Goal: Transaction & Acquisition: Purchase product/service

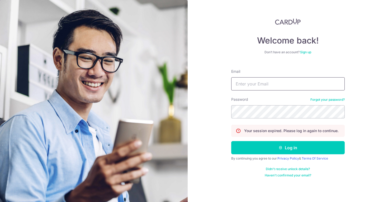
click at [246, 82] on input "Email" at bounding box center [287, 83] width 113 height 13
type input "leonardyeoxl@gmail.com"
click at [231, 141] on button "Log in" at bounding box center [287, 147] width 113 height 13
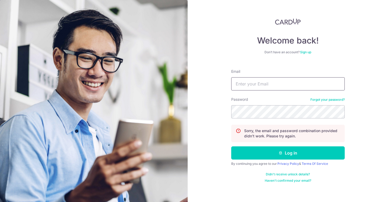
click at [257, 87] on input "Email" at bounding box center [287, 83] width 113 height 13
type input "leonardyeoxl@gmail.com"
click at [231, 146] on button "Log in" at bounding box center [287, 152] width 113 height 13
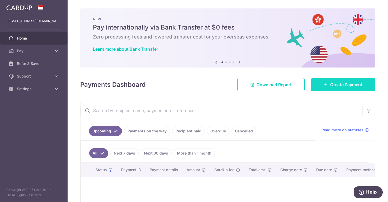
click at [323, 84] on link "Create Payment" at bounding box center [343, 84] width 64 height 13
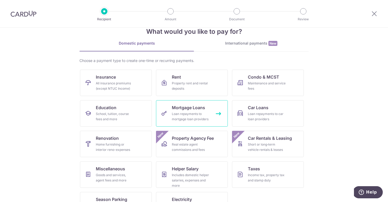
scroll to position [34, 0]
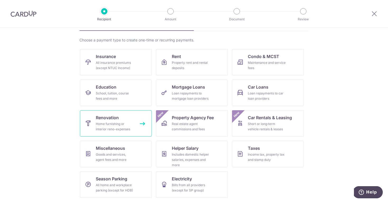
click at [129, 121] on link "Renovation Home furnishing or interior reno-expenses" at bounding box center [116, 123] width 72 height 26
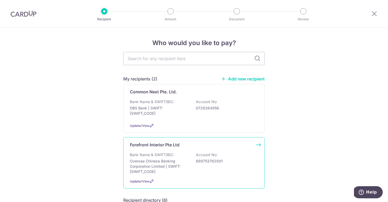
click at [183, 158] on div "Bank Name & SWIFT/BIC: Oversea Chinese Banking Corporation Limited | SWIFT: OCB…" at bounding box center [194, 163] width 128 height 22
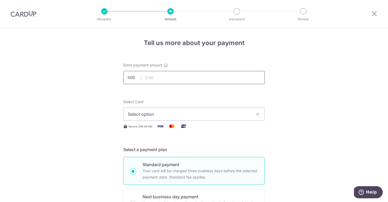
click at [181, 79] on input "text" at bounding box center [193, 77] width 141 height 13
click at [152, 78] on input "6230.00" at bounding box center [193, 77] width 141 height 13
type input "6,250.00"
click at [142, 117] on span "Select option" at bounding box center [189, 114] width 123 height 6
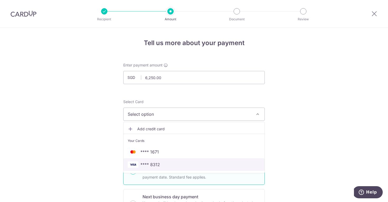
click at [147, 164] on span "**** 8312" at bounding box center [150, 164] width 20 height 6
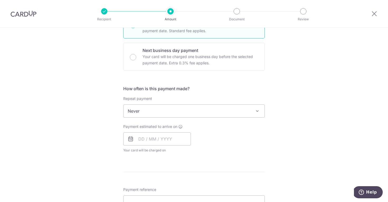
scroll to position [159, 0]
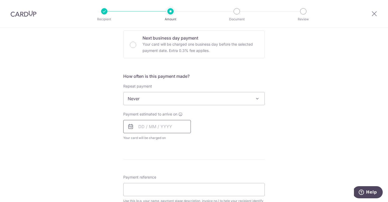
click at [160, 127] on input "text" at bounding box center [157, 126] width 68 height 13
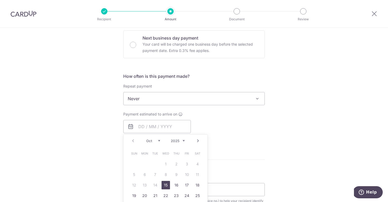
click at [167, 186] on link "15" at bounding box center [165, 185] width 8 height 8
type input "[DATE]"
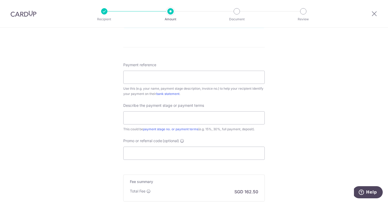
scroll to position [292, 0]
click at [169, 75] on input "Payment reference" at bounding box center [193, 77] width 141 height 13
type input "FI JT HHF 231143"
click at [165, 119] on input "text" at bounding box center [193, 118] width 141 height 13
drag, startPoint x: 166, startPoint y: 119, endPoint x: 106, endPoint y: 115, distance: 60.8
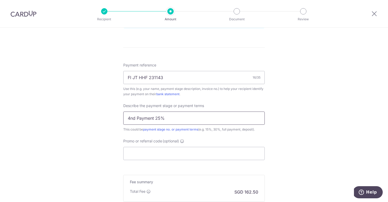
click at [106, 115] on div "Tell us more about your payment Enter payment amount SGD 6,250.00 6250.00 Selec…" at bounding box center [194, 2] width 388 height 534
type input "Remaining of 40%"
click at [75, 123] on div "Tell us more about your payment Enter payment amount SGD 6,250.00 6250.00 Selec…" at bounding box center [194, 2] width 388 height 534
click at [130, 151] on input "Promo or referral code (optional)" at bounding box center [193, 153] width 141 height 13
click at [136, 153] on input "Promo or referral code (optional)" at bounding box center [193, 153] width 141 height 13
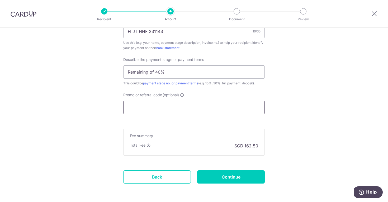
scroll to position [356, 0]
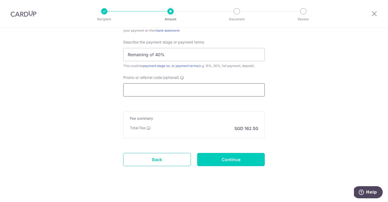
paste input "RENO25ONE"
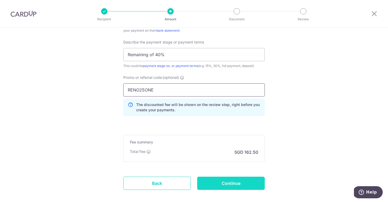
type input "RENO25ONE"
click at [215, 181] on input "Continue" at bounding box center [231, 183] width 68 height 13
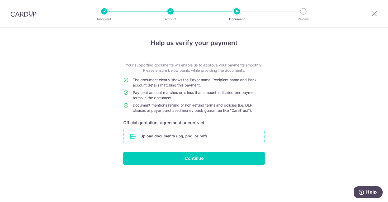
click at [155, 132] on input "file" at bounding box center [193, 136] width 141 height 14
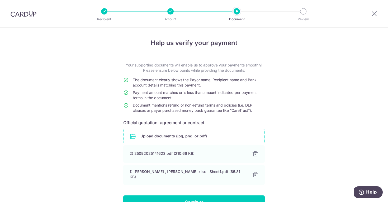
click at [183, 135] on input "file" at bounding box center [193, 136] width 141 height 14
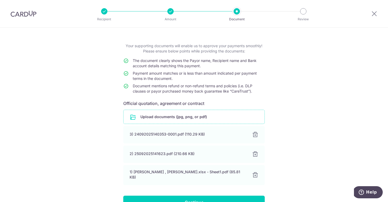
scroll to position [48, 0]
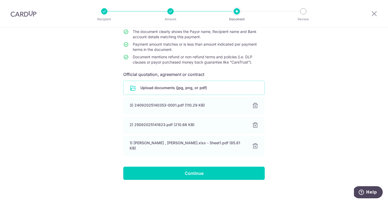
click at [184, 158] on form "Your supporting documents will enable us to approve your payments smoothly! Ple…" at bounding box center [193, 97] width 141 height 166
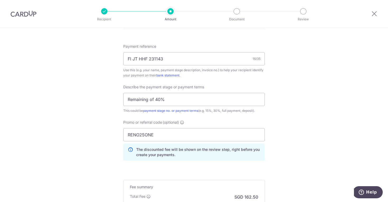
scroll to position [313, 0]
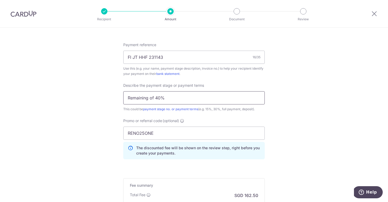
drag, startPoint x: 171, startPoint y: 99, endPoint x: 120, endPoint y: 80, distance: 54.1
paste input "4th payment -- Remaining of the"
type input "4th payment -- Remaining of the 40%"
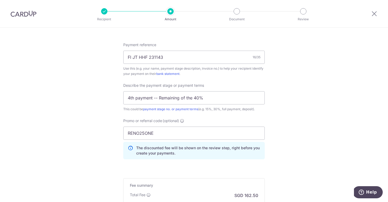
scroll to position [383, 0]
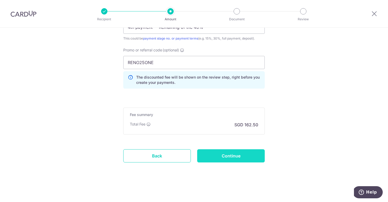
click at [219, 156] on input "Continue" at bounding box center [231, 155] width 68 height 13
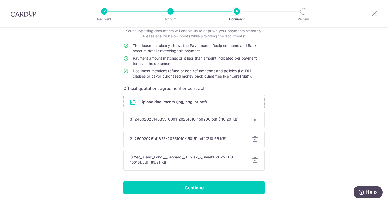
scroll to position [51, 0]
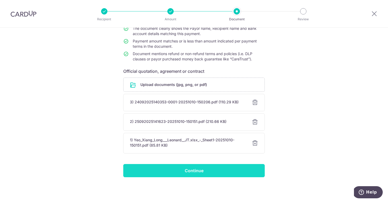
click at [207, 170] on input "Continue" at bounding box center [193, 170] width 141 height 13
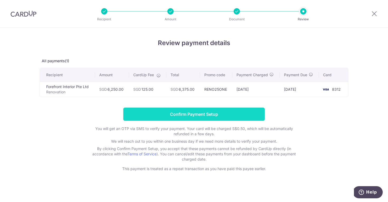
click at [193, 109] on input "Confirm Payment Setup" at bounding box center [193, 114] width 141 height 13
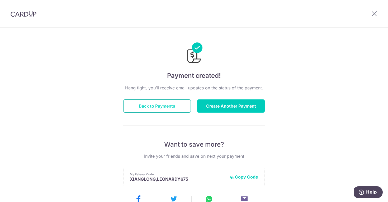
click at [182, 106] on button "Back to Payments" at bounding box center [157, 105] width 68 height 13
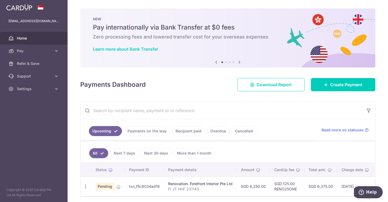
scroll to position [20, 0]
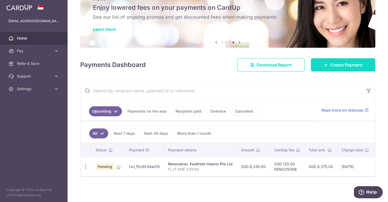
click at [320, 62] on link "Create Payment" at bounding box center [343, 64] width 64 height 13
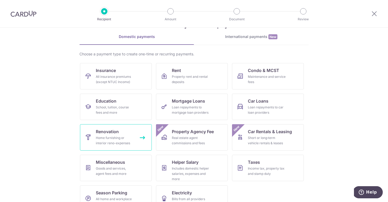
scroll to position [22, 0]
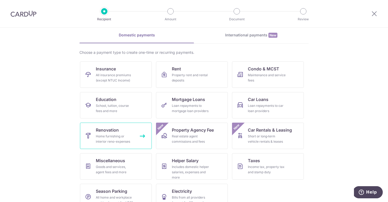
click at [124, 133] on link "Renovation Home furnishing or interior reno-expenses" at bounding box center [116, 136] width 72 height 26
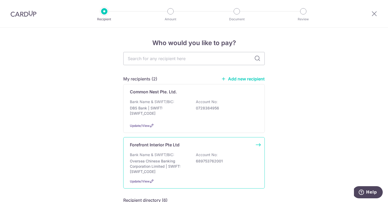
click at [137, 142] on p "Forefront Interior Pte Ltd" at bounding box center [155, 145] width 50 height 6
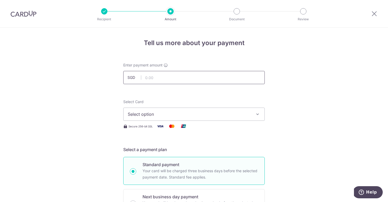
click at [157, 78] on input "text" at bounding box center [193, 77] width 141 height 13
type input "6,250.00"
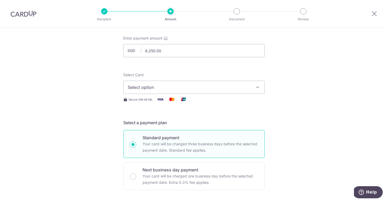
scroll to position [45, 0]
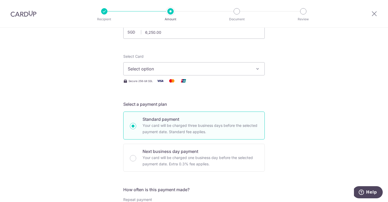
click at [140, 71] on span "Select option" at bounding box center [189, 69] width 123 height 6
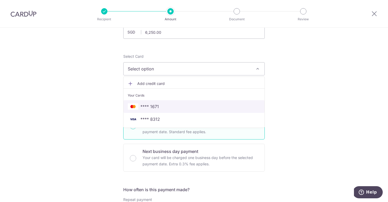
click at [145, 106] on span "**** 1671" at bounding box center [149, 106] width 18 height 6
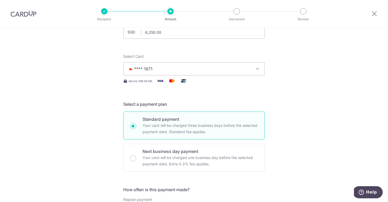
click at [144, 68] on span "**** 1671" at bounding box center [143, 68] width 18 height 5
